Goal: Task Accomplishment & Management: Manage account settings

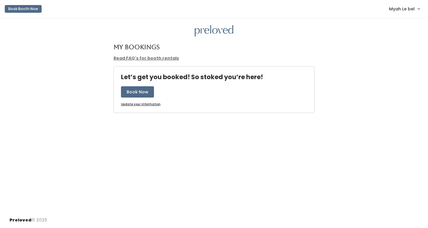
click at [142, 48] on h4 "My Bookings" at bounding box center [136, 47] width 46 height 7
drag, startPoint x: 145, startPoint y: 45, endPoint x: 166, endPoint y: 47, distance: 21.4
click at [166, 47] on div "My Bookings" at bounding box center [214, 50] width 208 height 12
click at [164, 45] on div "My Bookings" at bounding box center [214, 50] width 208 height 12
click at [408, 10] on span "Myah Le bel" at bounding box center [402, 9] width 26 height 7
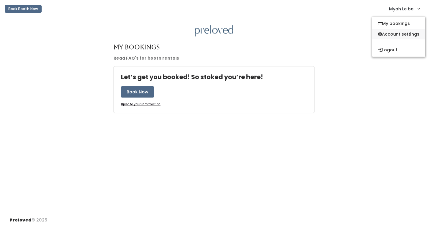
click at [398, 33] on link "Account settings" at bounding box center [398, 34] width 53 height 11
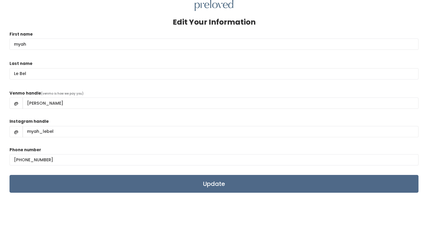
scroll to position [25, 0]
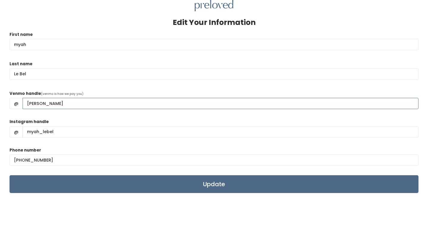
click at [123, 100] on input "myah-joyce" at bounding box center [221, 103] width 396 height 11
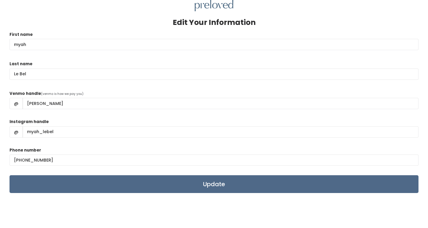
click at [74, 120] on div "Instagram handle @ myah_lebel" at bounding box center [214, 131] width 409 height 24
click at [129, 116] on form "First name myah Last name Le Bel Venmo handle (venmo is how we pay you) @ myah-…" at bounding box center [214, 112] width 409 height 162
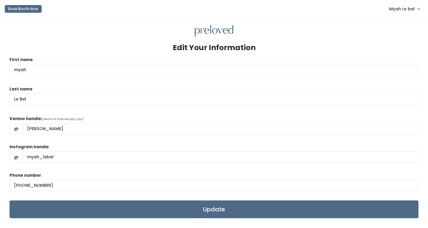
scroll to position [0, 0]
click at [406, 13] on link "Myah Le bel" at bounding box center [404, 8] width 42 height 13
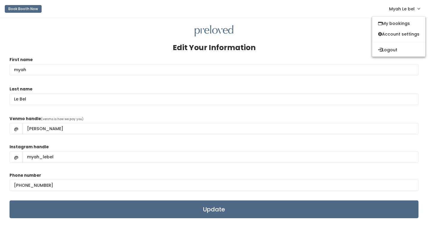
click at [401, 5] on link "Myah Le bel" at bounding box center [404, 8] width 42 height 13
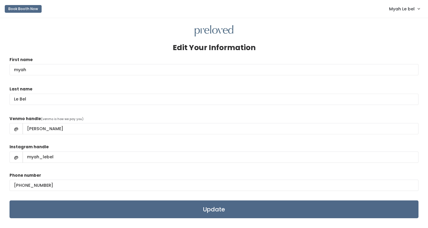
click at [399, 11] on span "Myah Le bel" at bounding box center [402, 9] width 26 height 7
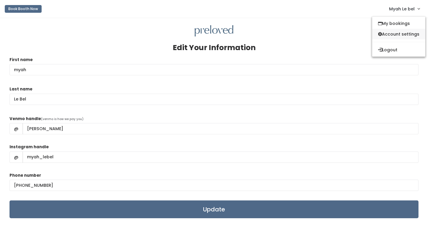
click at [391, 30] on link "Account settings" at bounding box center [398, 34] width 53 height 11
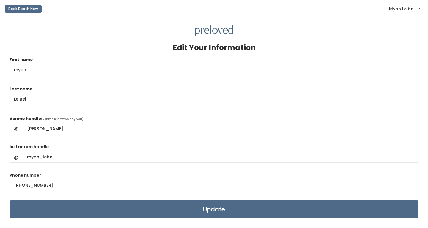
click at [403, 5] on link "Myah Le bel" at bounding box center [404, 8] width 42 height 13
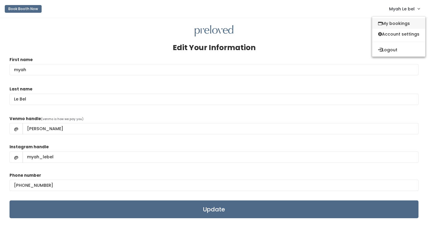
click at [400, 23] on link "My bookings" at bounding box center [398, 23] width 53 height 11
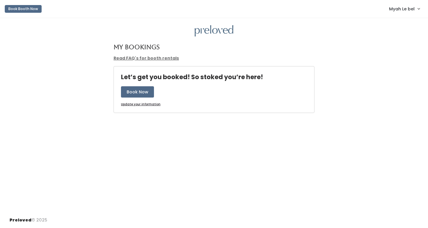
drag, startPoint x: 112, startPoint y: 45, endPoint x: 168, endPoint y: 49, distance: 56.3
click at [168, 49] on div "My Bookings" at bounding box center [214, 50] width 208 height 12
click at [150, 38] on div "My Bookings Read FAQ's for booth rentals Let’s get you booked! So stoked you’re…" at bounding box center [214, 115] width 428 height 195
click at [151, 104] on u "Update your information" at bounding box center [141, 104] width 40 height 4
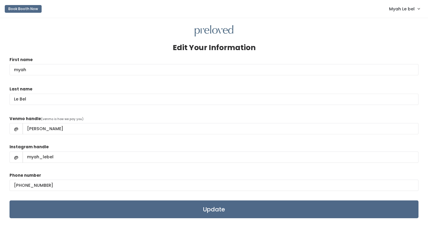
click at [404, 12] on span "Myah Le bel" at bounding box center [402, 9] width 26 height 7
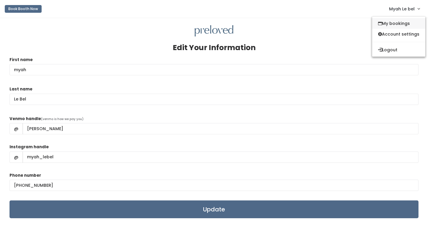
click at [396, 22] on link "My bookings" at bounding box center [398, 23] width 53 height 11
